Goal: Contribute content: Contribute content

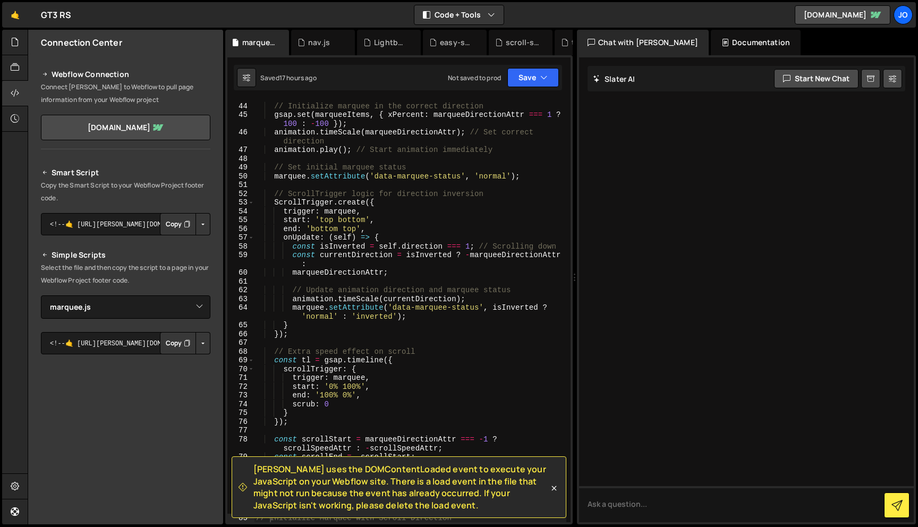
select select "46157"
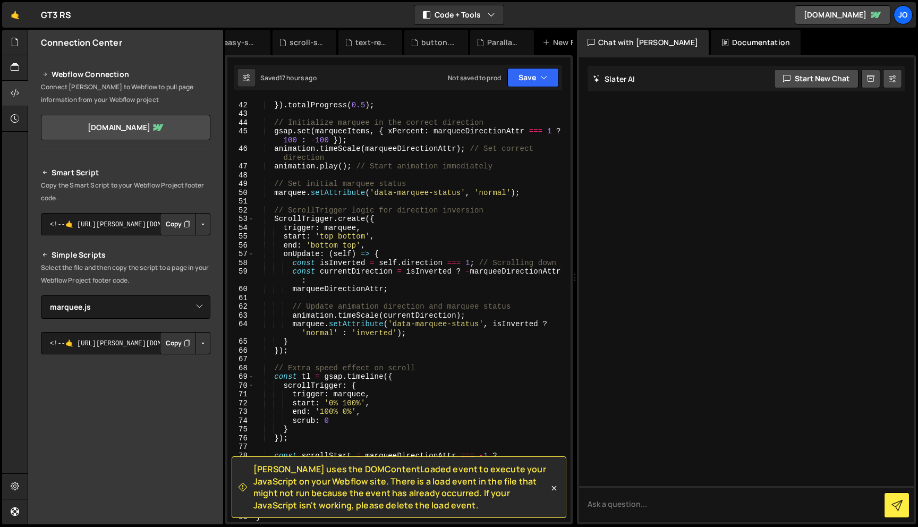
scroll to position [0, 245]
click at [472, 45] on div "Parallax.js" at bounding box center [475, 42] width 34 height 11
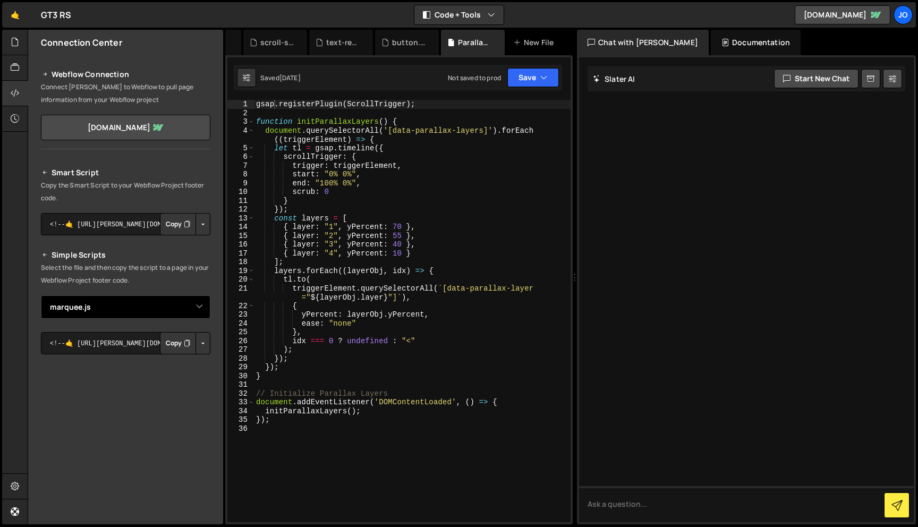
click at [199, 307] on select "Select File button.js easy-scroll.js Lightbox.js navigation.js Parallax.js scro…" at bounding box center [125, 306] width 169 height 23
click at [539, 46] on div "New File" at bounding box center [535, 42] width 45 height 11
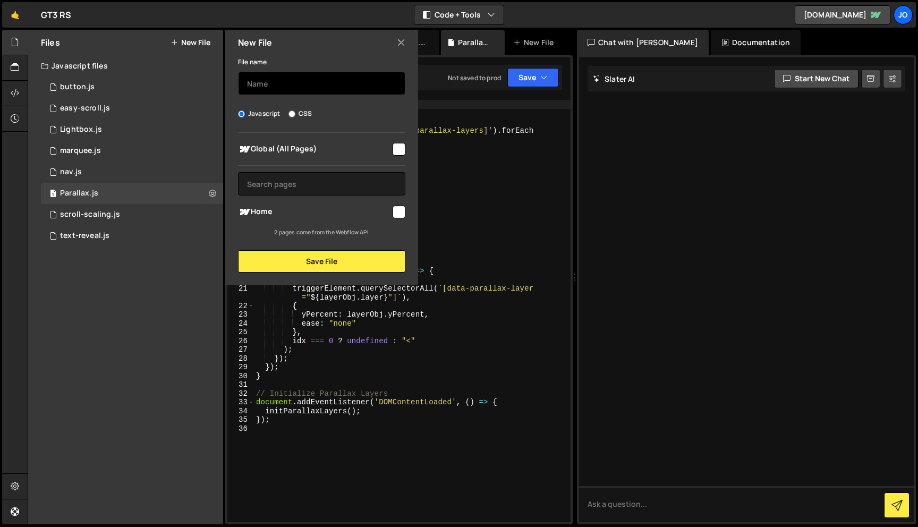
click at [299, 81] on input "text" at bounding box center [321, 83] width 167 height 23
type input "image parralax"
click at [400, 148] on input "checkbox" at bounding box center [399, 149] width 13 height 13
checkbox input "true"
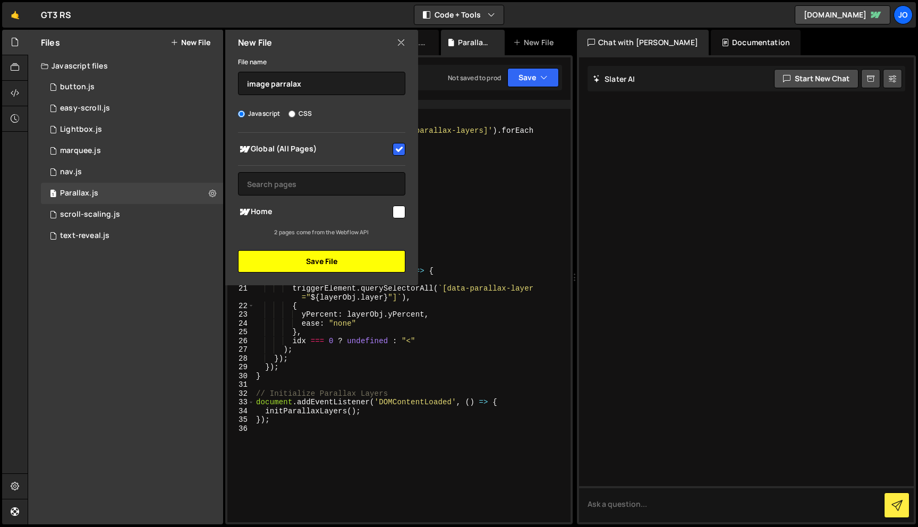
click at [355, 263] on button "Save File" at bounding box center [321, 261] width 167 height 22
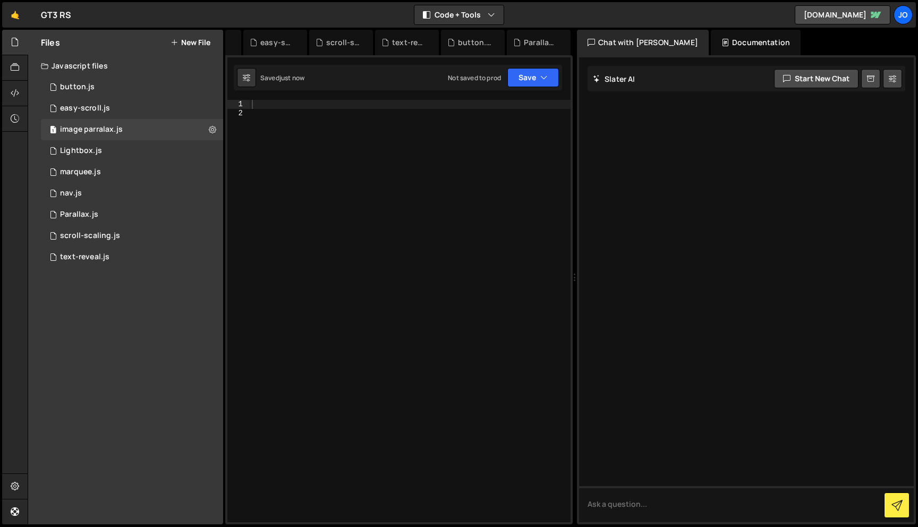
click at [314, 106] on div at bounding box center [410, 320] width 321 height 440
paste textarea "})"
type textarea "})"
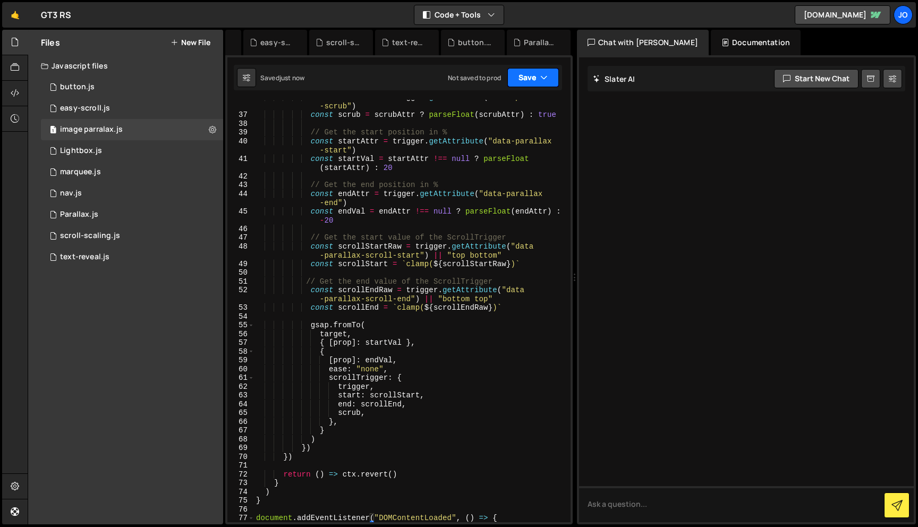
click at [554, 78] on button "Save" at bounding box center [533, 77] width 52 height 19
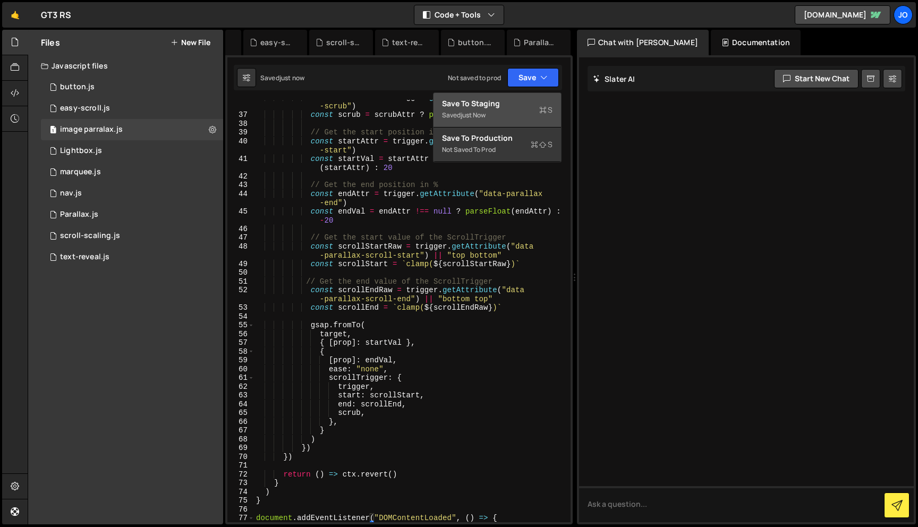
click at [522, 105] on div "Save to Staging S" at bounding box center [497, 103] width 110 height 11
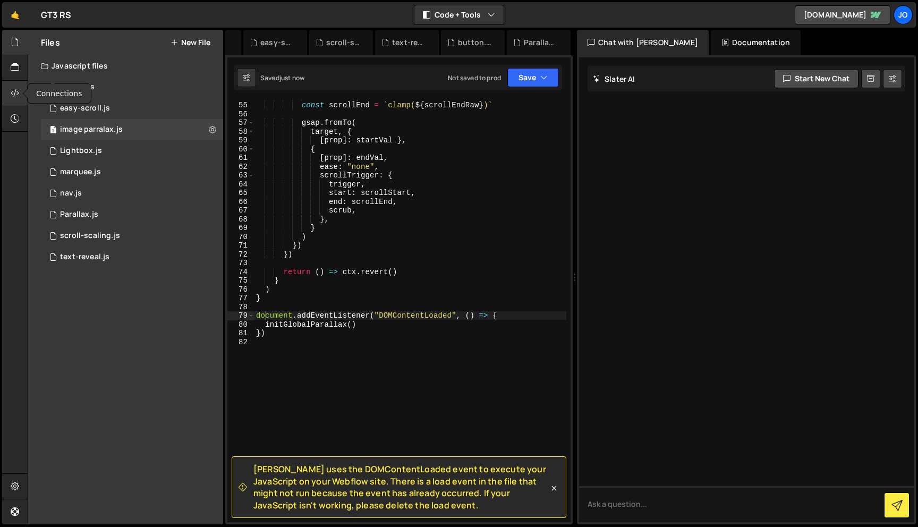
click at [7, 90] on div at bounding box center [15, 93] width 26 height 25
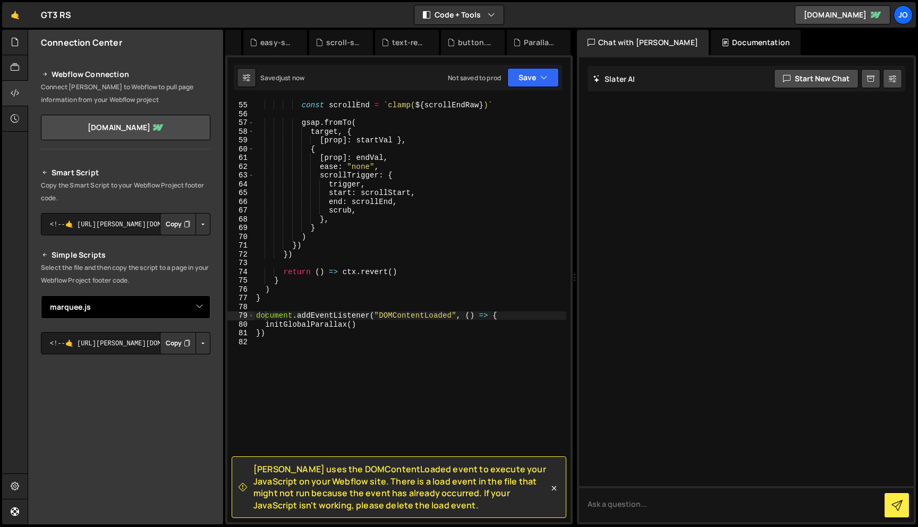
click at [201, 315] on select "Select File button.js easy-scroll.js Lightbox.js navigation.js Parallax.js scro…" at bounding box center [125, 306] width 169 height 23
select select "46214"
click at [199, 344] on button "Button group with nested dropdown" at bounding box center [202, 343] width 15 height 22
click at [181, 365] on link "Copy Staging js" at bounding box center [166, 363] width 88 height 15
